Goal: Find contact information: Find contact information

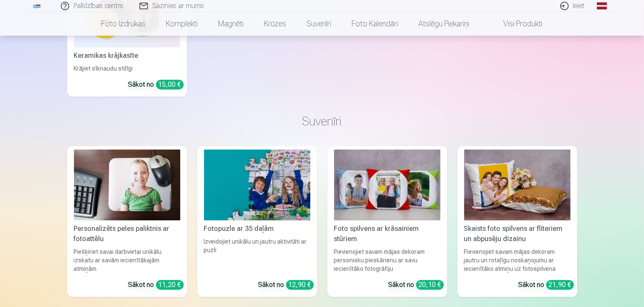
scroll to position [1911, 0]
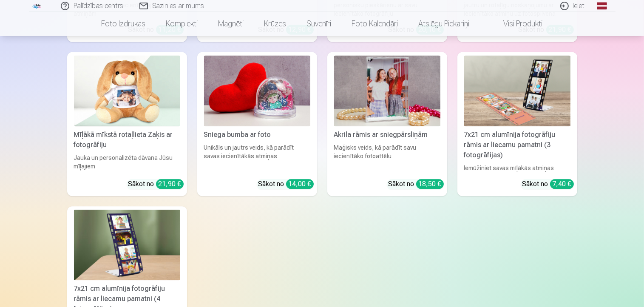
drag, startPoint x: 0, startPoint y: 0, endPoint x: 382, endPoint y: 200, distance: 431.3
drag, startPoint x: 382, startPoint y: 200, endPoint x: 375, endPoint y: 245, distance: 45.1
click at [375, 245] on div "Personalizēts peles paliktnis ar fotoattēlu Piešķiriet savai darbvietai unikālu…" at bounding box center [322, 120] width 510 height 459
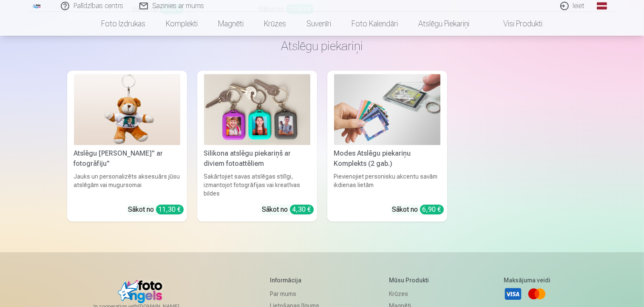
scroll to position [2589, 0]
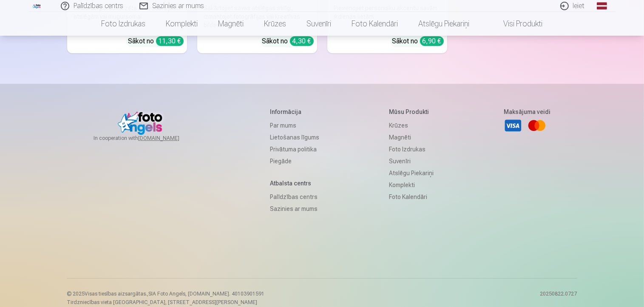
click at [289, 191] on link "Palīdzības centrs" at bounding box center [294, 197] width 49 height 12
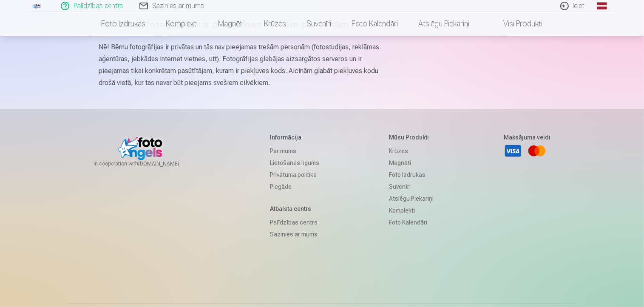
scroll to position [610, 0]
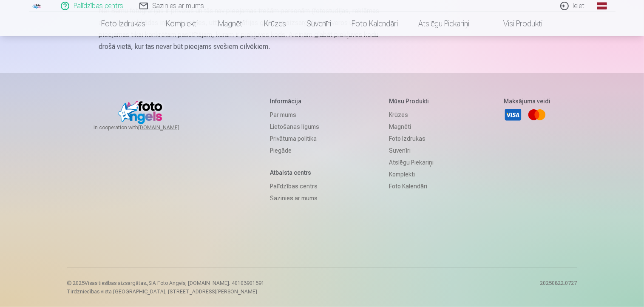
click at [279, 196] on link "Sazinies ar mums" at bounding box center [294, 198] width 49 height 12
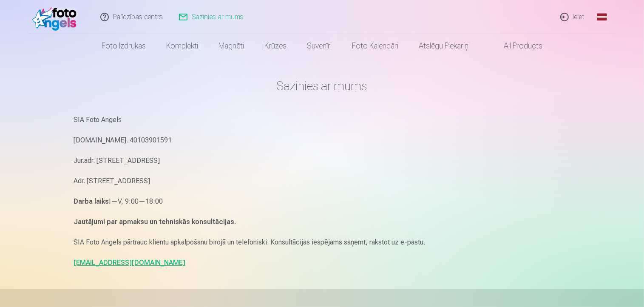
click at [107, 264] on link "[EMAIL_ADDRESS][DOMAIN_NAME]" at bounding box center [130, 262] width 112 height 8
click at [418, 226] on p "Jautājumi par apmaksu un tehniskās konsultācijas." at bounding box center [322, 222] width 496 height 12
drag, startPoint x: 133, startPoint y: 262, endPoint x: 73, endPoint y: 264, distance: 59.5
click at [73, 264] on div "Sazinies ar mums SIA Foto Angels [DOMAIN_NAME]. 40103901591 Jur.adr. [STREET_AD…" at bounding box center [322, 261] width 510 height 522
copy link "[EMAIL_ADDRESS][DOMAIN_NAME]"
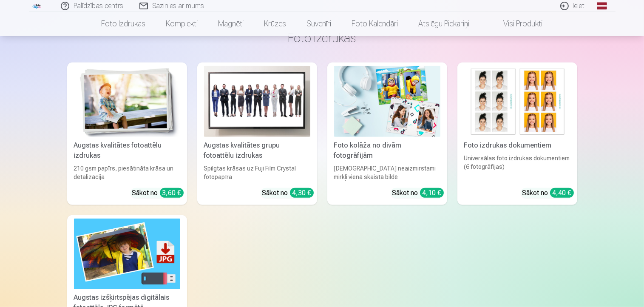
scroll to position [297, 0]
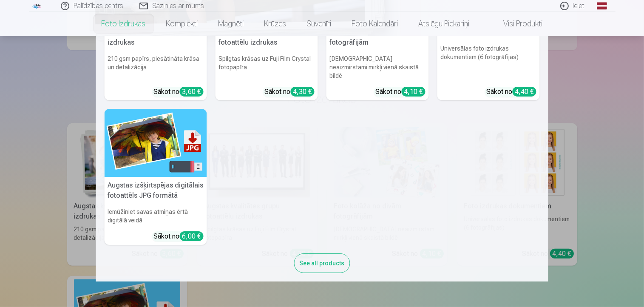
drag, startPoint x: 109, startPoint y: 20, endPoint x: 129, endPoint y: 33, distance: 24.3
click at [109, 20] on link "Foto izdrukas" at bounding box center [123, 24] width 65 height 24
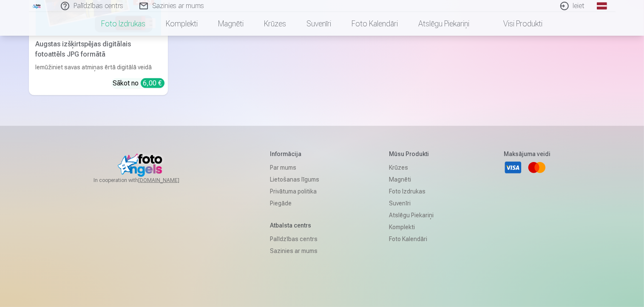
scroll to position [429, 0]
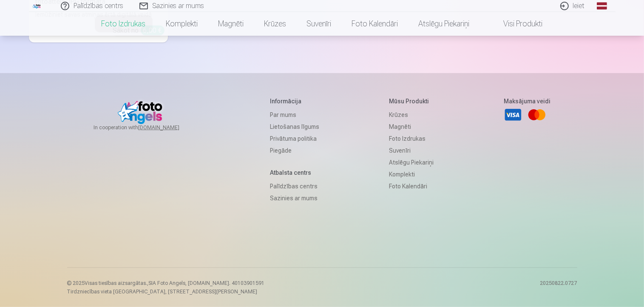
click at [276, 198] on link "Sazinies ar mums" at bounding box center [294, 198] width 49 height 12
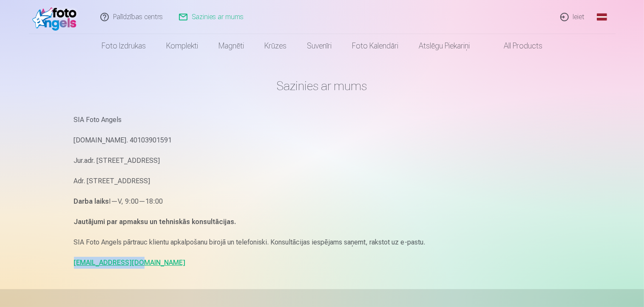
drag, startPoint x: 131, startPoint y: 262, endPoint x: 73, endPoint y: 266, distance: 57.9
click at [73, 266] on div "Sazinies ar mums SIA Foto Angels [DOMAIN_NAME]. 40103901591 Jur.adr. [STREET_AD…" at bounding box center [322, 261] width 510 height 522
copy link "[EMAIL_ADDRESS][DOMAIN_NAME]"
